Goal: Register for event/course

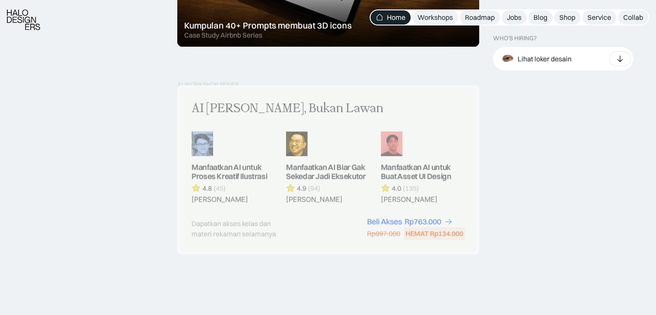
scroll to position [776, 0]
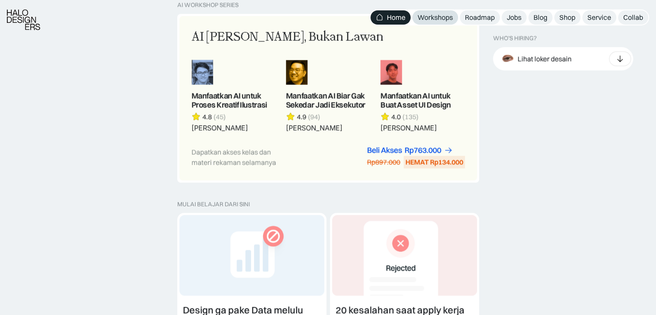
click at [440, 21] on div "Workshops" at bounding box center [434, 17] width 35 height 9
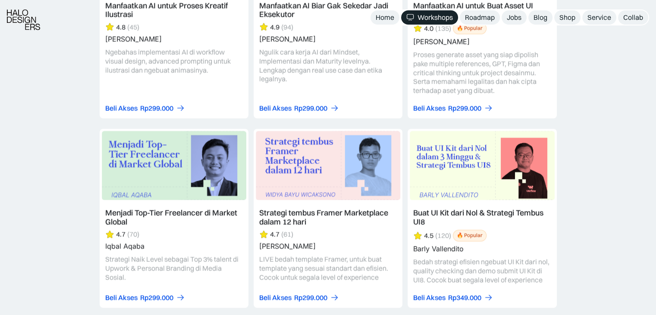
scroll to position [1337, 0]
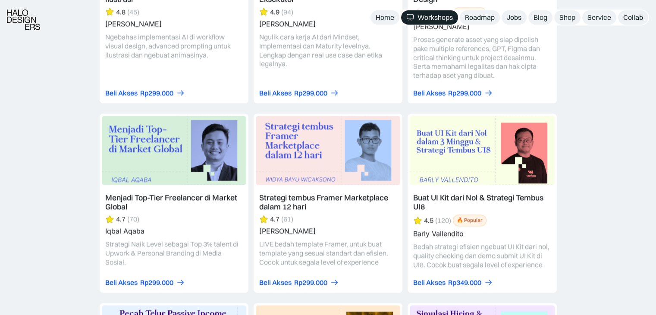
click at [114, 192] on link at bounding box center [174, 202] width 149 height 179
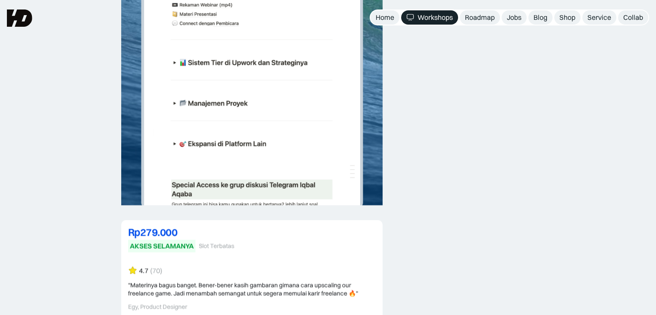
scroll to position [2156, 0]
